Goal: Navigation & Orientation: Find specific page/section

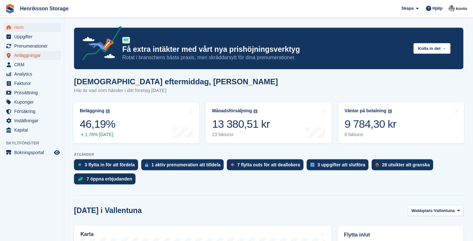
click at [34, 57] on span "Anläggningar" at bounding box center [33, 55] width 39 height 9
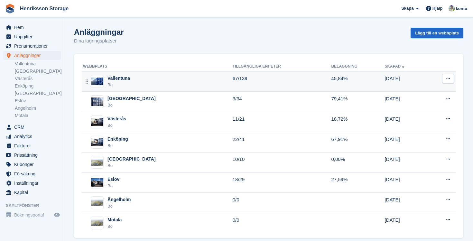
click at [121, 78] on div "Vallentuna" at bounding box center [118, 78] width 23 height 7
